Goal: Transaction & Acquisition: Purchase product/service

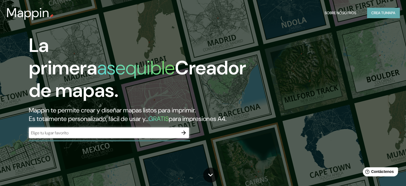
click at [379, 11] on font "Crea tu" at bounding box center [379, 12] width 14 height 5
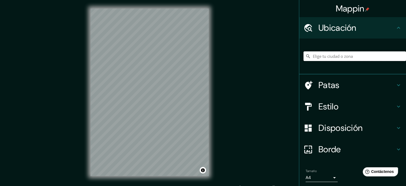
click at [360, 58] on input "Elige tu ciudad o zona" at bounding box center [355, 56] width 103 height 10
type input "ca"
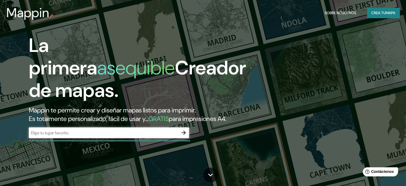
click at [144, 138] on div "​" at bounding box center [109, 132] width 160 height 11
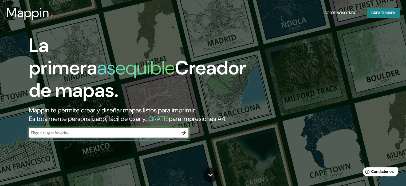
click at [180, 138] on button "button" at bounding box center [183, 132] width 11 height 11
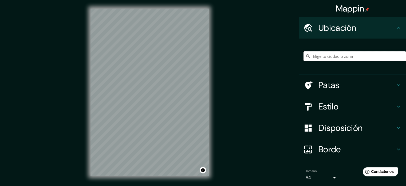
click at [319, 55] on input "Elige tu ciudad o zona" at bounding box center [355, 56] width 103 height 10
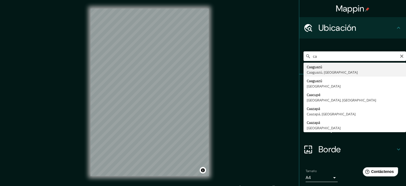
type input "c"
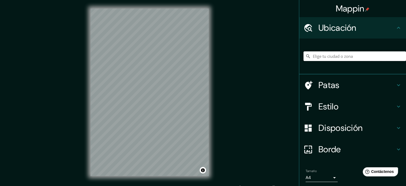
type input "t"
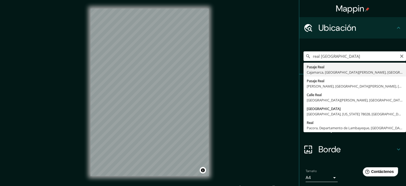
type input "Pasaje Real, [GEOGRAPHIC_DATA], [GEOGRAPHIC_DATA][PERSON_NAME], [GEOGRAPHIC_DAT…"
